Goal: Information Seeking & Learning: Learn about a topic

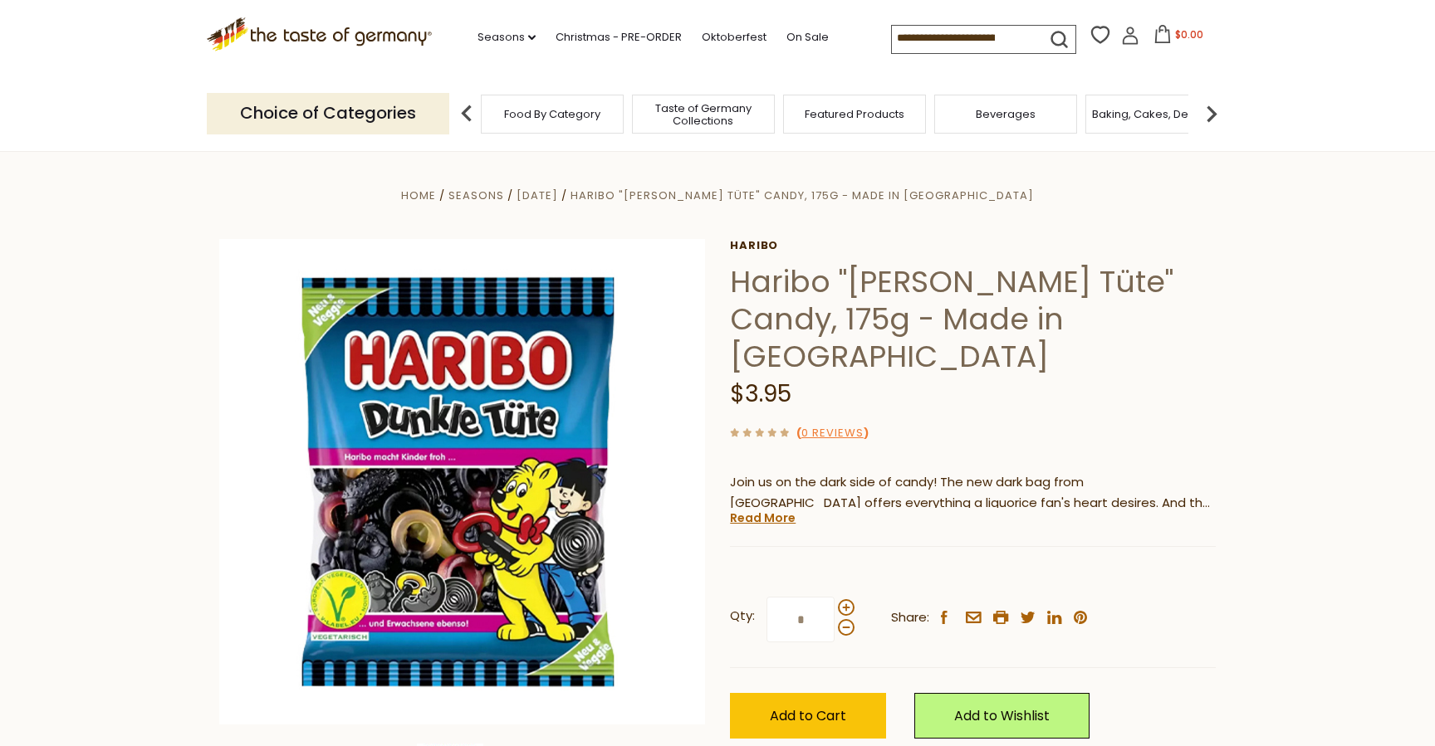
click at [895, 287] on h1 "Haribo "[PERSON_NAME] Tüte" Candy, 175g - Made in [GEOGRAPHIC_DATA]" at bounding box center [973, 319] width 486 height 112
click at [992, 290] on h1 "Haribo "[PERSON_NAME] Tüte" Candy, 175g - Made in [GEOGRAPHIC_DATA]" at bounding box center [973, 319] width 486 height 112
copy h1 "[PERSON_NAME] Tüte"
click at [768, 510] on link "Read More" at bounding box center [763, 518] width 66 height 17
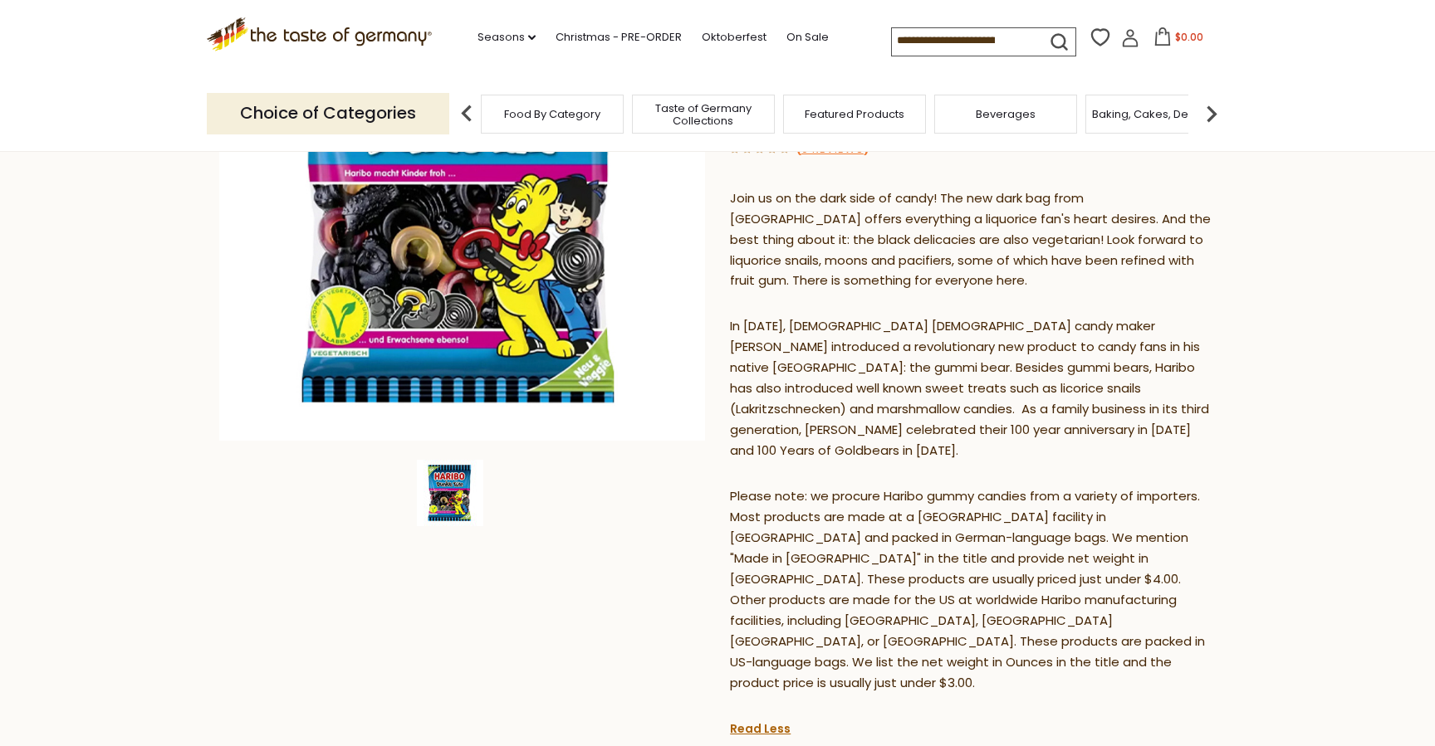
scroll to position [285, 0]
click at [810, 352] on span "In [DATE], [DEMOGRAPHIC_DATA] [DEMOGRAPHIC_DATA] candy maker [PERSON_NAME] intr…" at bounding box center [969, 387] width 479 height 142
copy span "licorice"
